Goal: Book appointment/travel/reservation

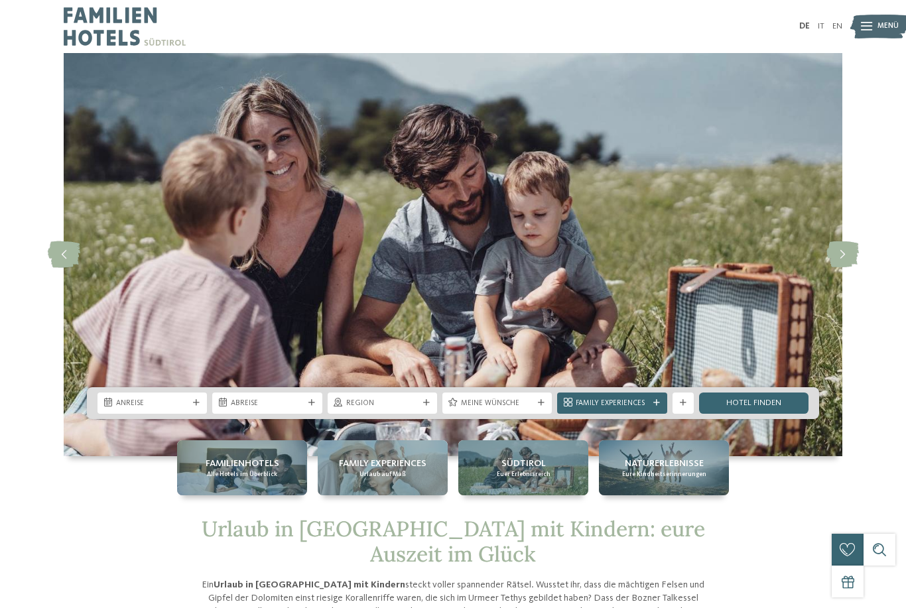
click at [201, 414] on div "Anreise" at bounding box center [151, 403] width 109 height 21
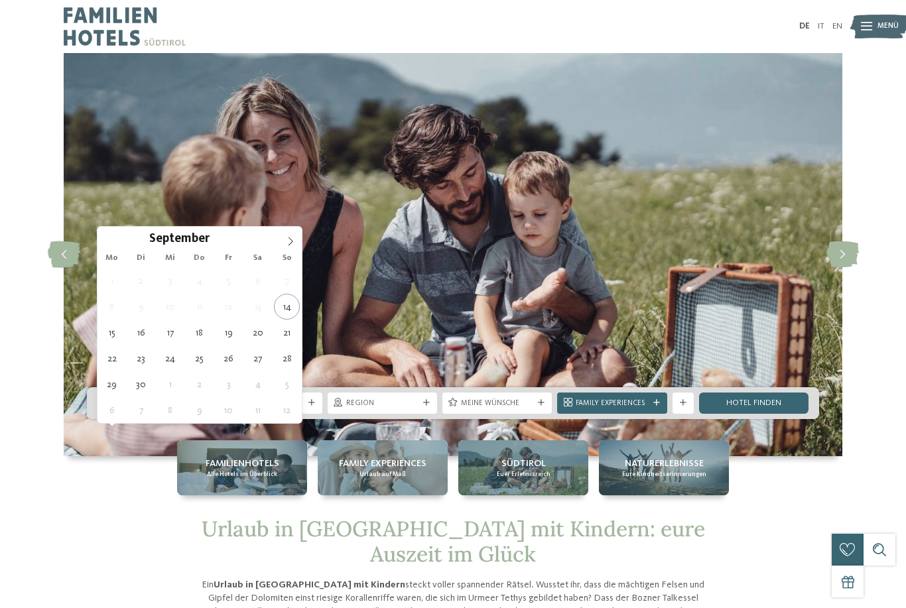
click at [294, 245] on icon at bounding box center [290, 241] width 9 height 9
click at [290, 243] on icon at bounding box center [290, 241] width 9 height 9
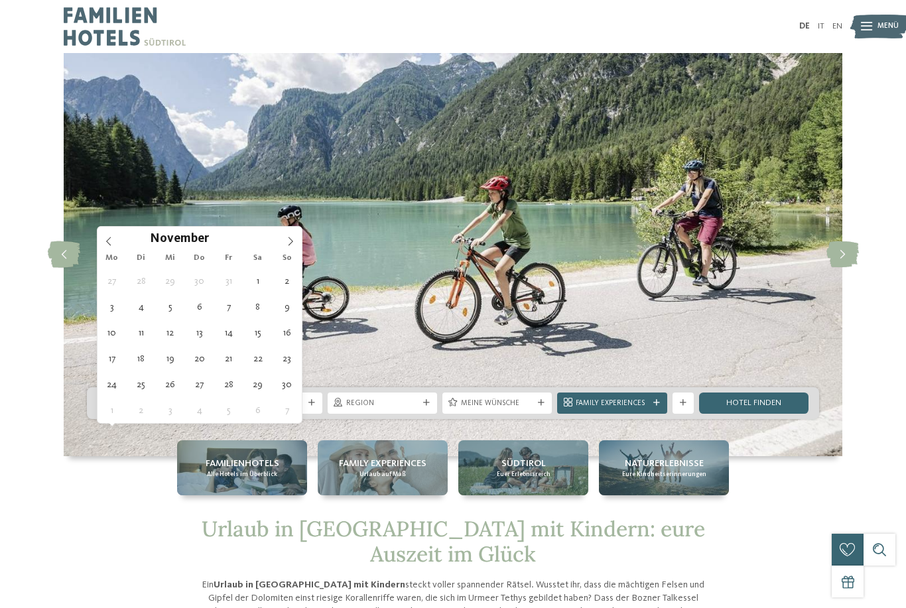
click at [296, 239] on span at bounding box center [290, 238] width 23 height 23
type div "[DATE]"
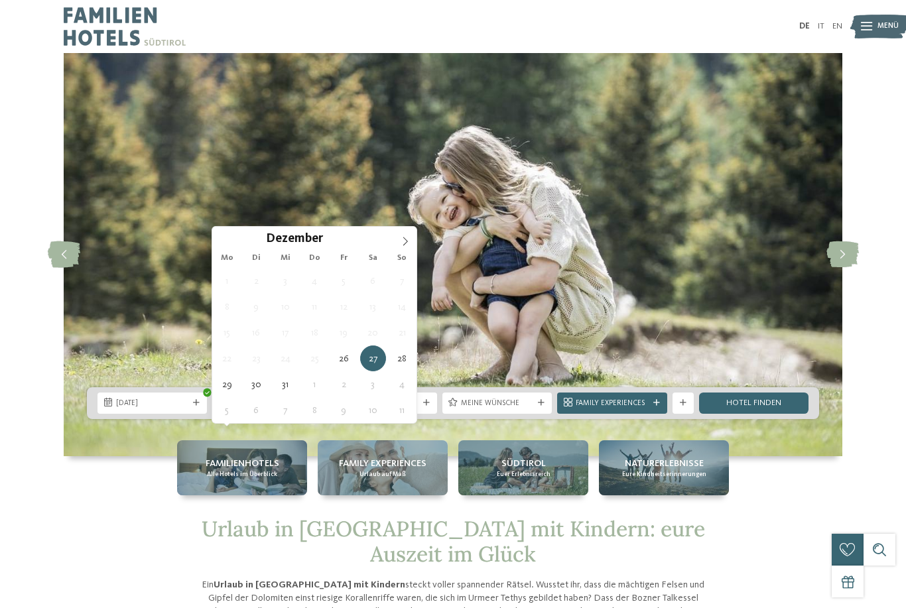
click at [397, 249] on span at bounding box center [405, 238] width 23 height 23
type input "****"
type div "[DATE]"
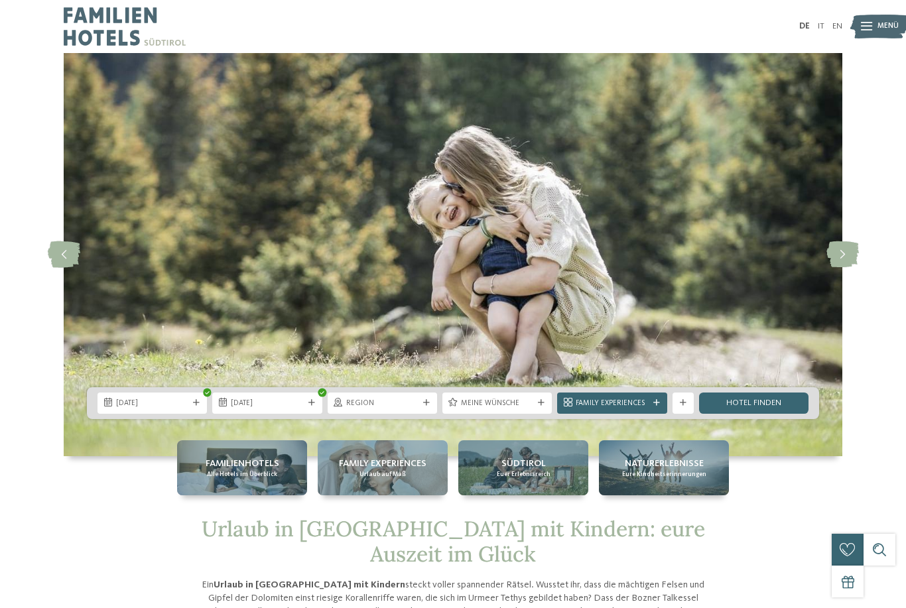
click at [389, 409] on span "Region" at bounding box center [382, 404] width 72 height 11
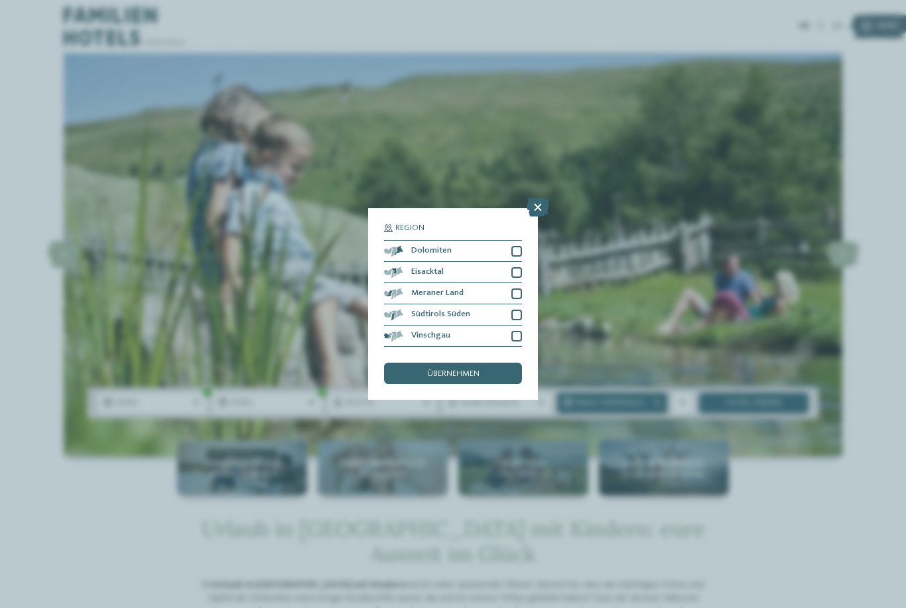
click at [517, 246] on div at bounding box center [516, 251] width 11 height 11
click at [444, 363] on div "übernehmen" at bounding box center [453, 373] width 138 height 21
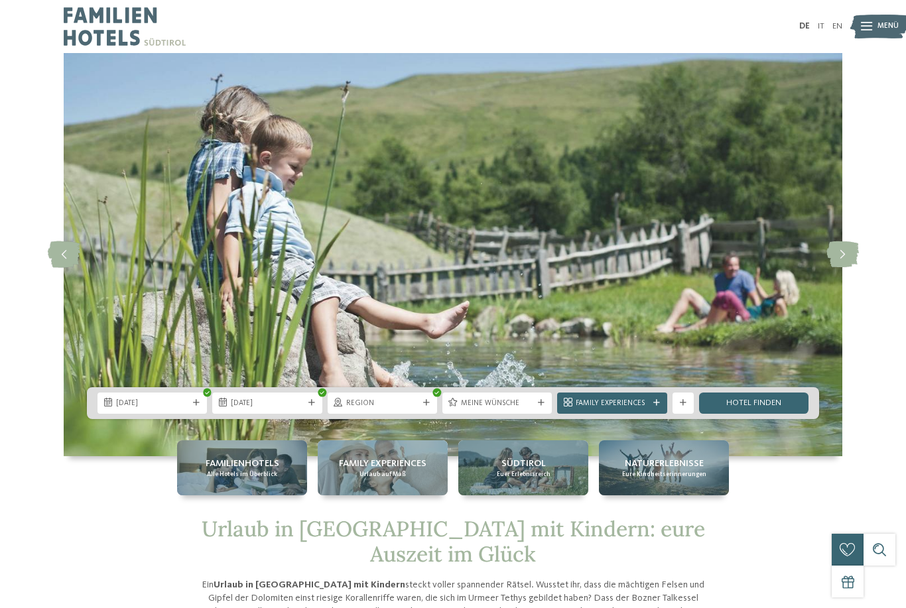
click at [532, 409] on span "Meine Wünsche" at bounding box center [497, 404] width 72 height 11
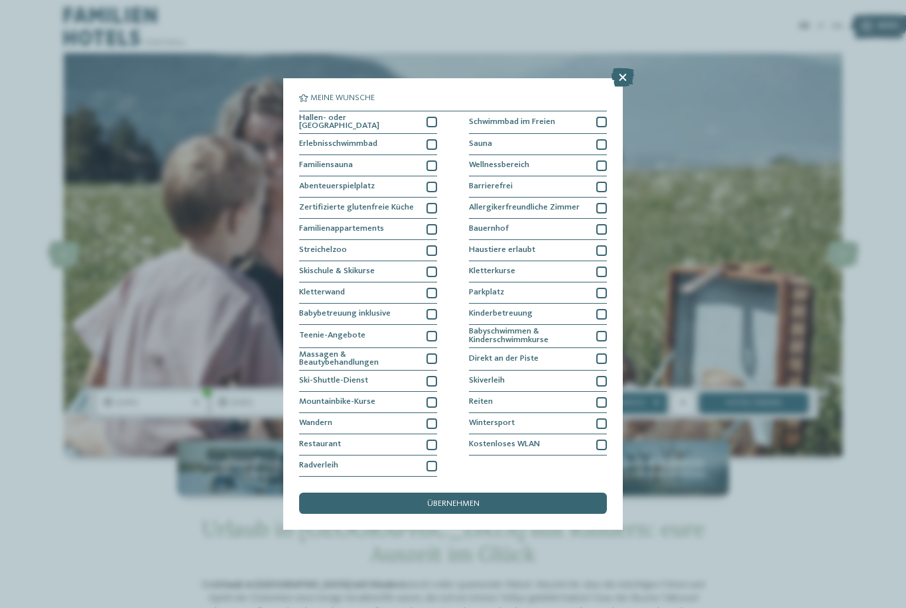
click at [625, 68] on icon at bounding box center [622, 77] width 23 height 19
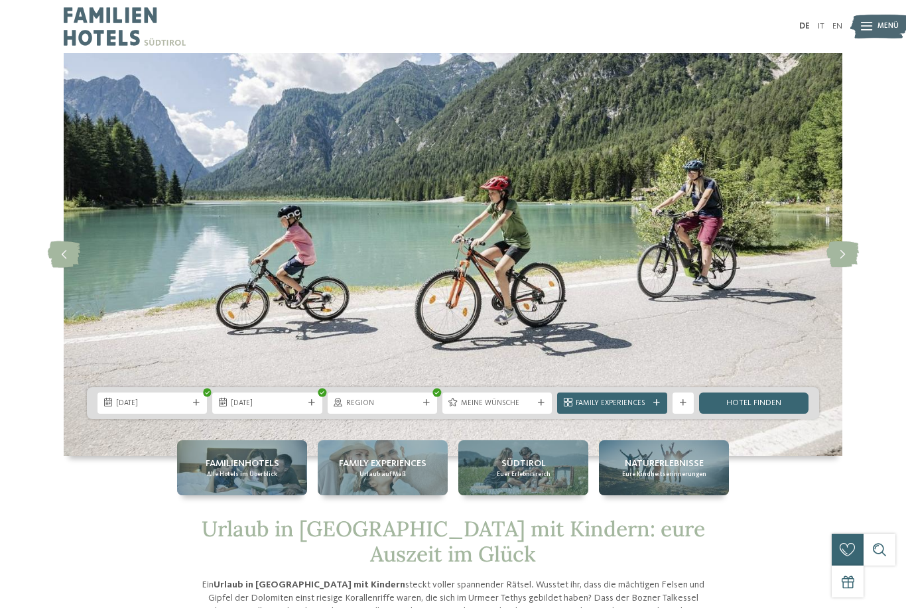
click at [756, 414] on link "Hotel finden" at bounding box center [753, 403] width 109 height 21
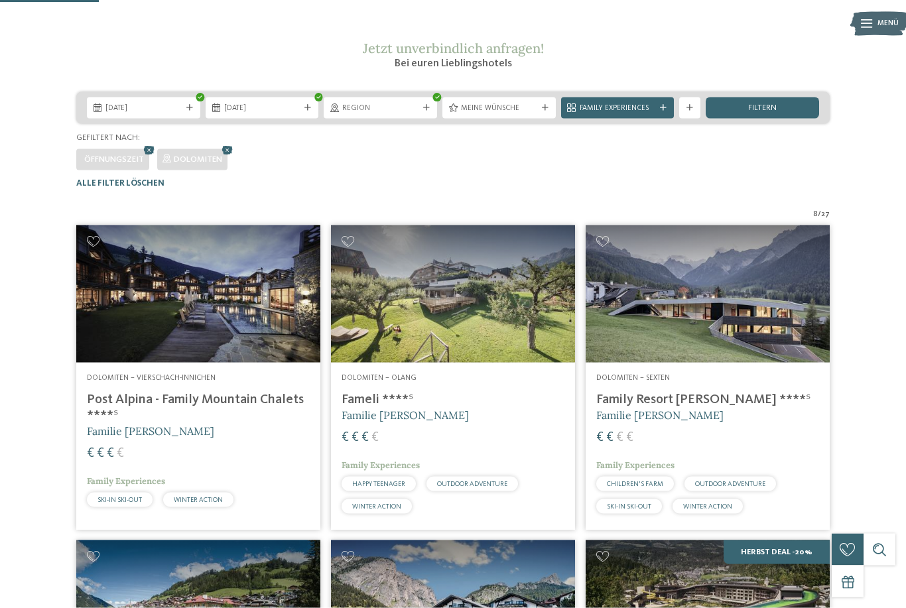
scroll to position [155, 0]
click at [775, 119] on div "filtern" at bounding box center [762, 107] width 113 height 21
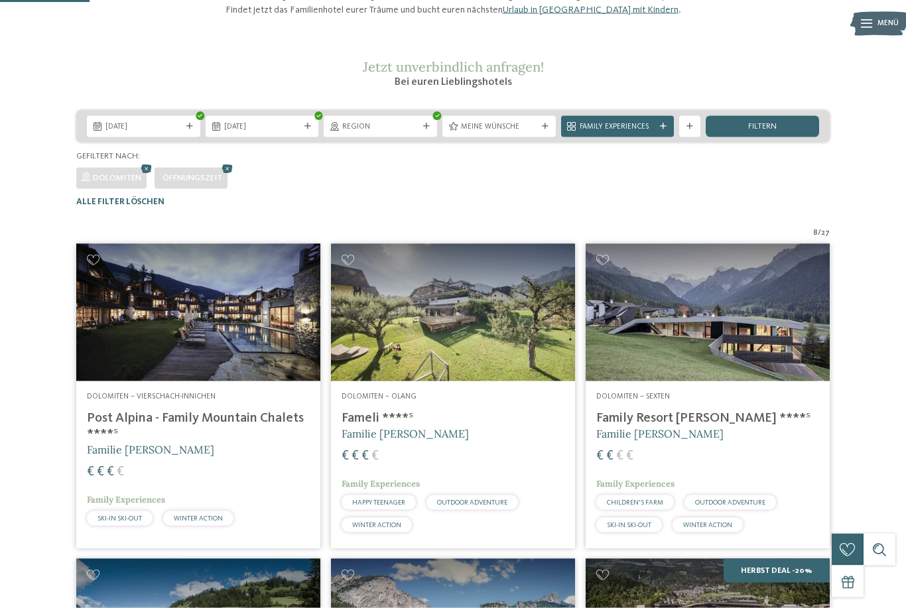
scroll to position [119, 0]
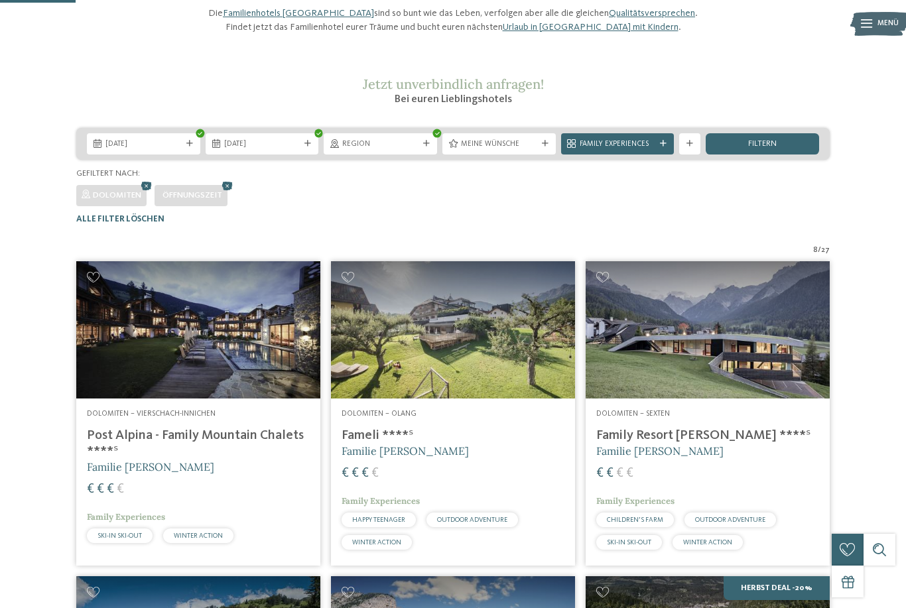
click at [781, 155] on div "filtern" at bounding box center [762, 143] width 113 height 21
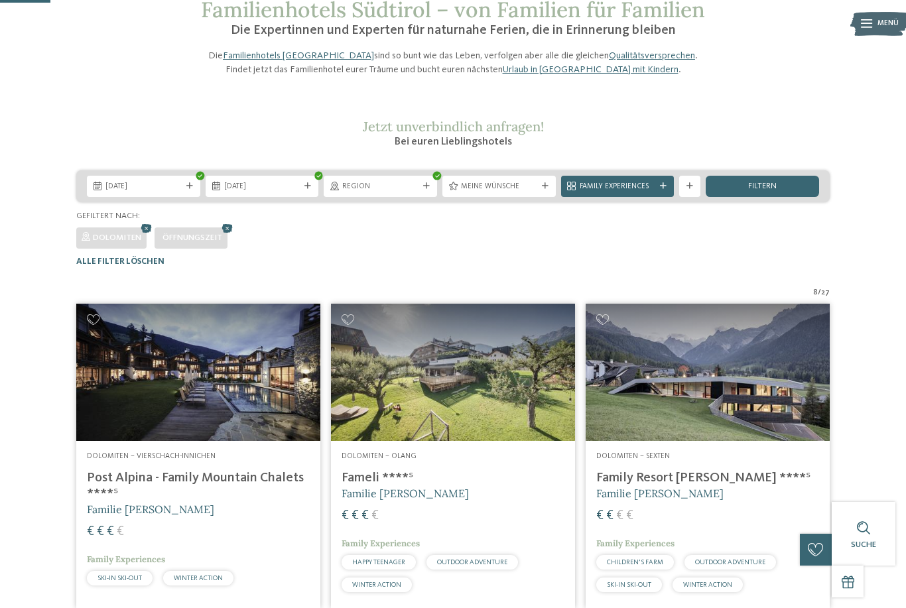
scroll to position [76, 0]
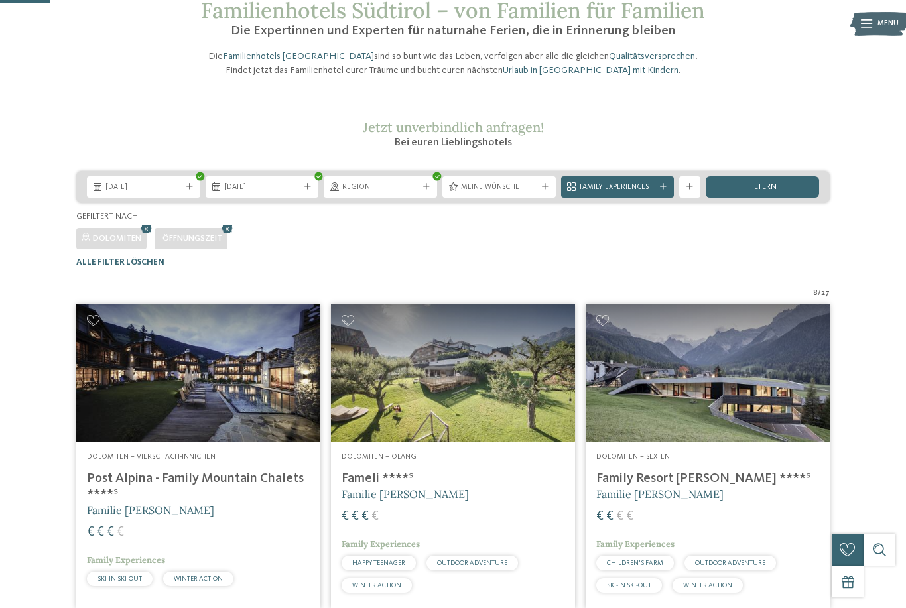
click at [662, 190] on icon at bounding box center [663, 187] width 7 height 7
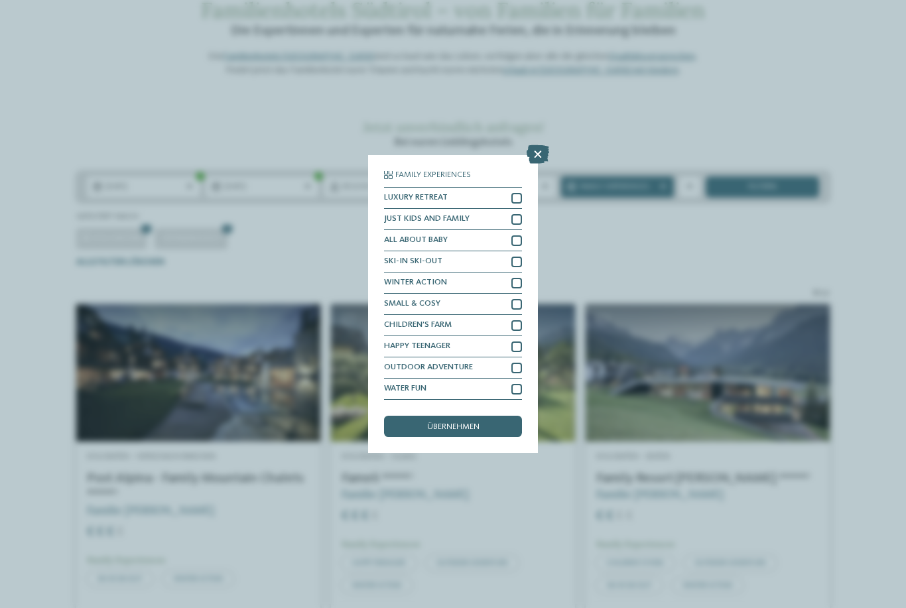
click at [536, 145] on icon at bounding box center [538, 154] width 23 height 19
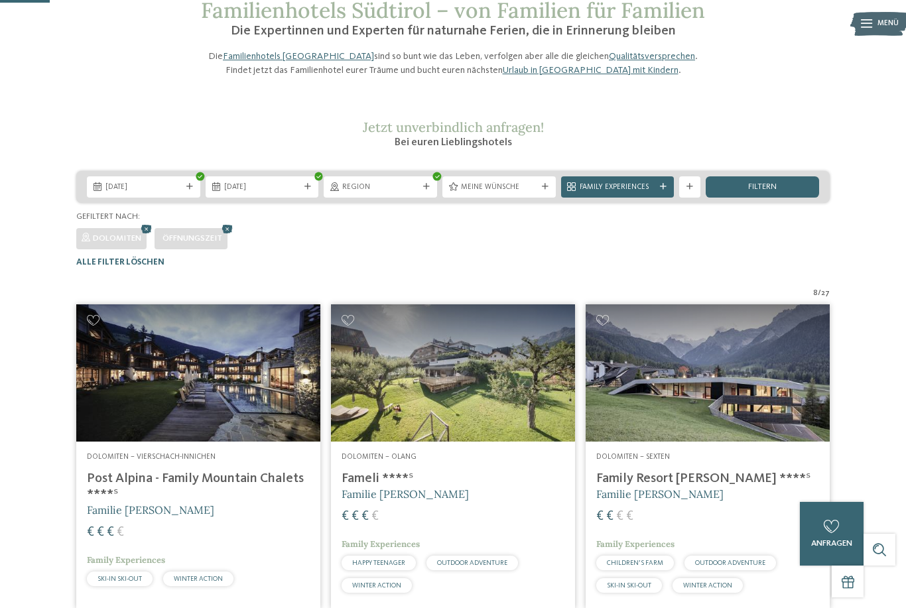
click at [542, 190] on icon at bounding box center [545, 187] width 7 height 7
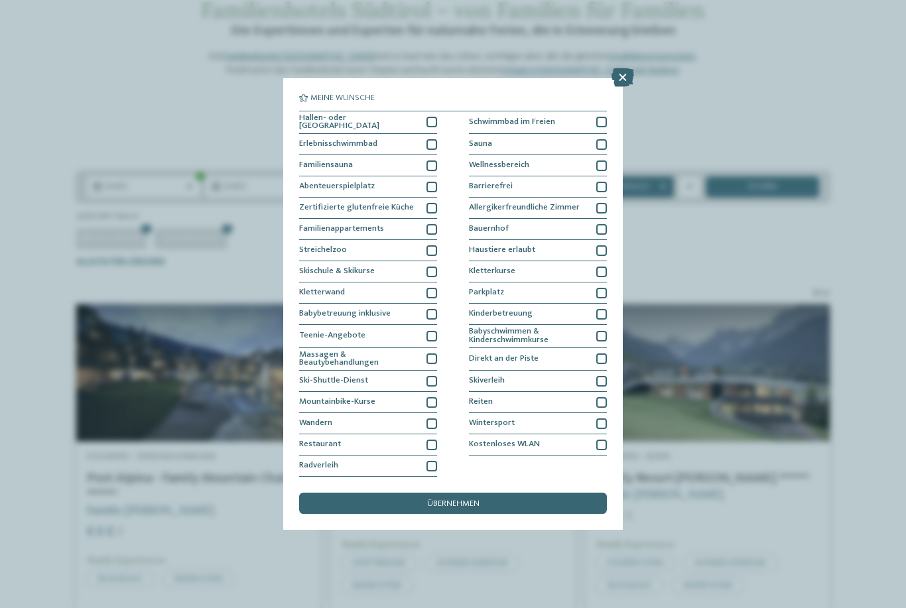
scroll to position [52, 0]
click at [627, 68] on icon at bounding box center [622, 77] width 23 height 19
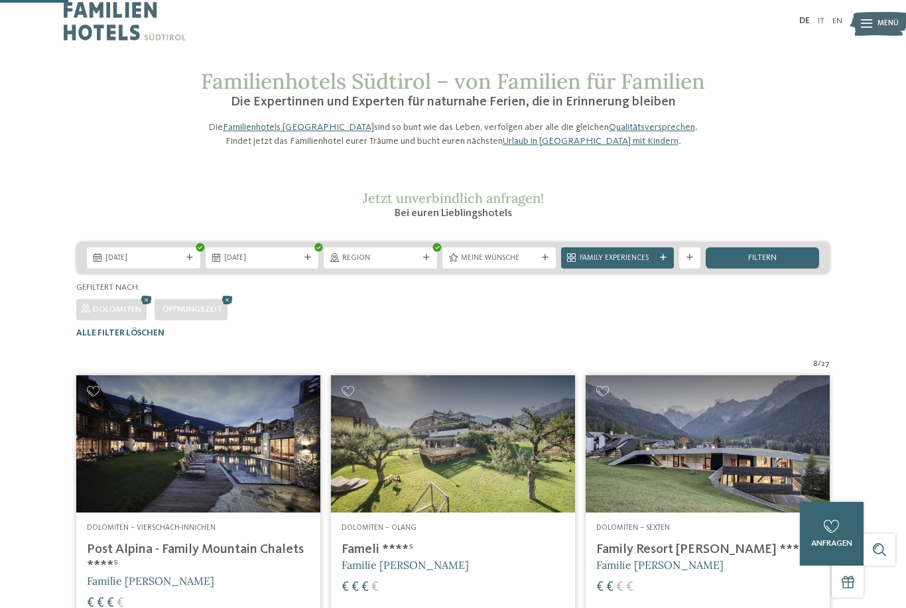
scroll to position [0, 0]
